Goal: Check status: Check status

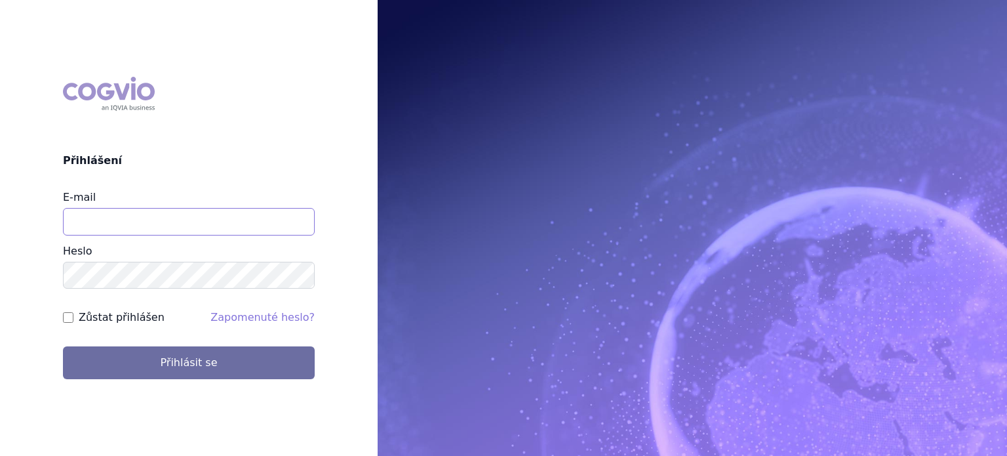
click at [135, 220] on input "E-mail" at bounding box center [189, 222] width 252 height 28
type input "lenka.pribylova@astrazeneca.com"
click at [63, 346] on button "Přihlásit se" at bounding box center [189, 362] width 252 height 33
